Goal: Task Accomplishment & Management: Manage account settings

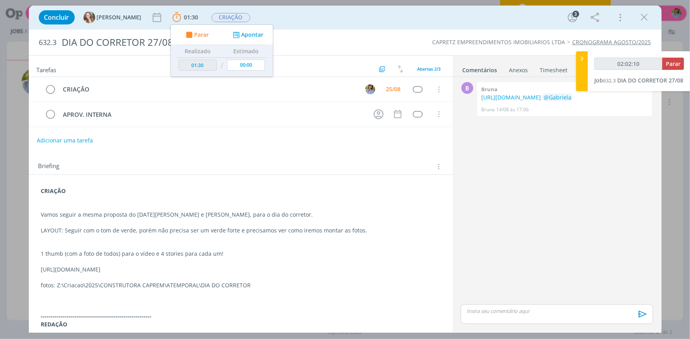
type input "02:02:11"
click at [669, 62] on span "Parar" at bounding box center [673, 64] width 15 height 8
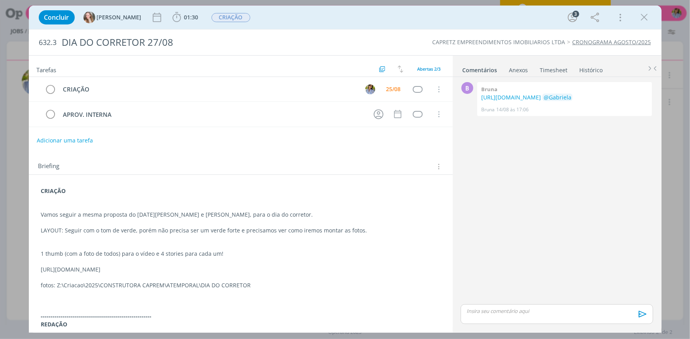
click at [584, 62] on ul "Comentários Anexos 0 Timesheet Histórico" at bounding box center [557, 66] width 209 height 21
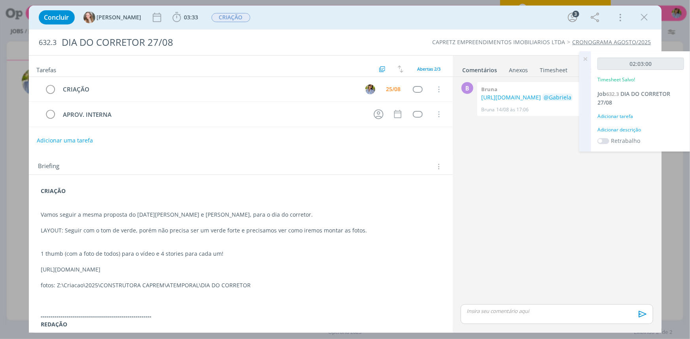
click at [548, 68] on link "Timesheet" at bounding box center [553, 68] width 28 height 11
click at [586, 59] on icon at bounding box center [585, 58] width 14 height 15
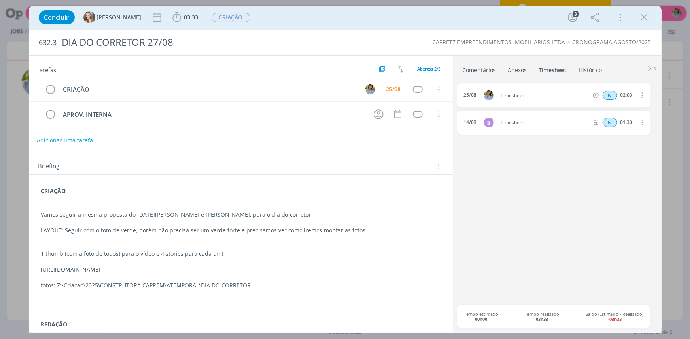
click at [639, 95] on icon "dialog" at bounding box center [641, 95] width 9 height 9
click at [619, 121] on link "Editar" at bounding box center [619, 122] width 62 height 13
click at [623, 96] on input "02:03" at bounding box center [625, 95] width 17 height 9
click at [625, 95] on input "02:03" at bounding box center [625, 95] width 17 height 9
type input "00:31"
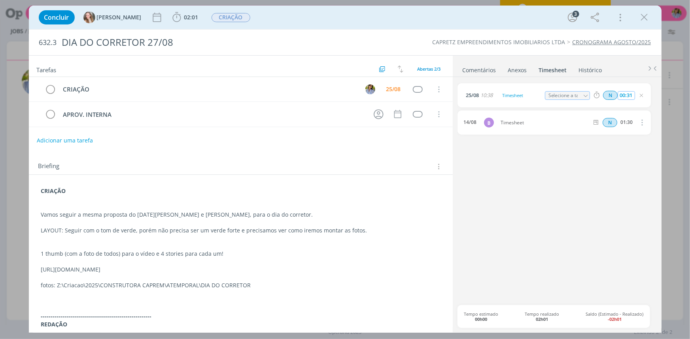
click at [624, 96] on input "00:31" at bounding box center [625, 95] width 17 height 9
click at [628, 212] on div "[DATE] 10:38 Timesheet Selecione a tarefa N 00:31 [DATE] 10:38 Timesheet Seleci…" at bounding box center [556, 194] width 198 height 222
click at [640, 94] on icon "dialog" at bounding box center [641, 95] width 6 height 6
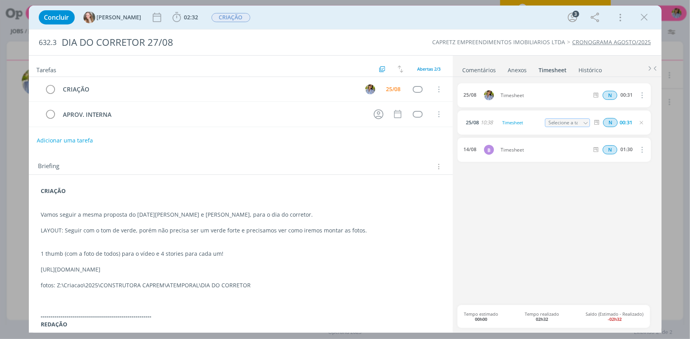
click at [641, 96] on icon "dialog" at bounding box center [641, 95] width 9 height 9
click at [618, 111] on link "Excluir" at bounding box center [619, 109] width 62 height 13
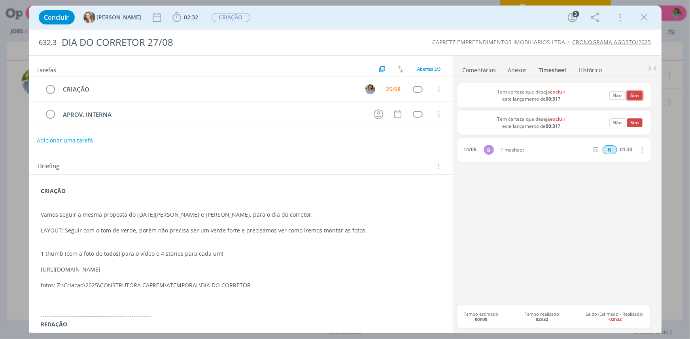
click at [630, 96] on button "Sim" at bounding box center [634, 95] width 15 height 9
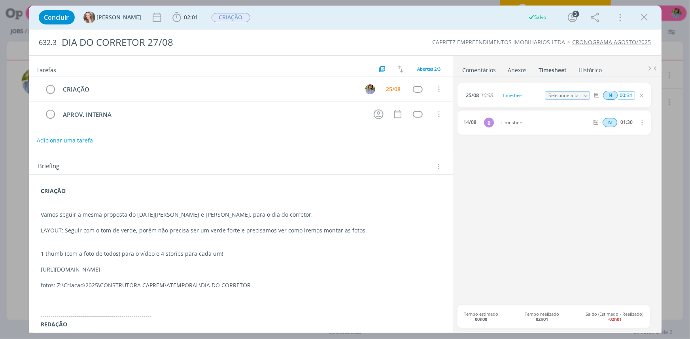
click at [631, 95] on input "00:31" at bounding box center [625, 95] width 17 height 9
drag, startPoint x: 630, startPoint y: 95, endPoint x: 611, endPoint y: 95, distance: 19.0
click at [605, 95] on div "N 00:31" at bounding box center [643, 96] width 107 height 10
type input "01:00"
drag, startPoint x: 57, startPoint y: 283, endPoint x: 250, endPoint y: 282, distance: 193.3
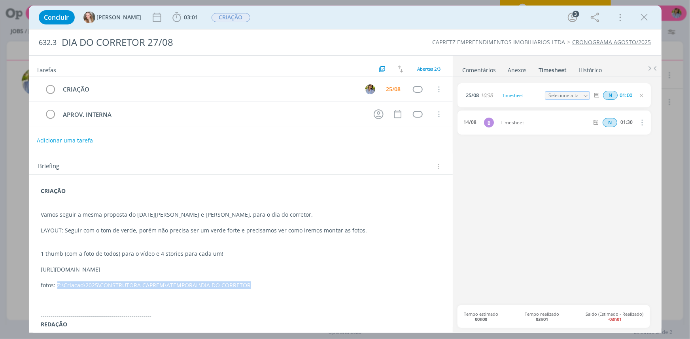
click at [250, 282] on p "fotos: Z:\Criacao\2025\CONSTRUTORA CAPREM\ATEMPORAL\DIA DO CORRETOR" at bounding box center [240, 286] width 399 height 8
copy p "Z:\Criacao\2025\CONSTRUTORA CAPREM\ATEMPORAL\DIA DO CORRETOR"
